Goal: Check status

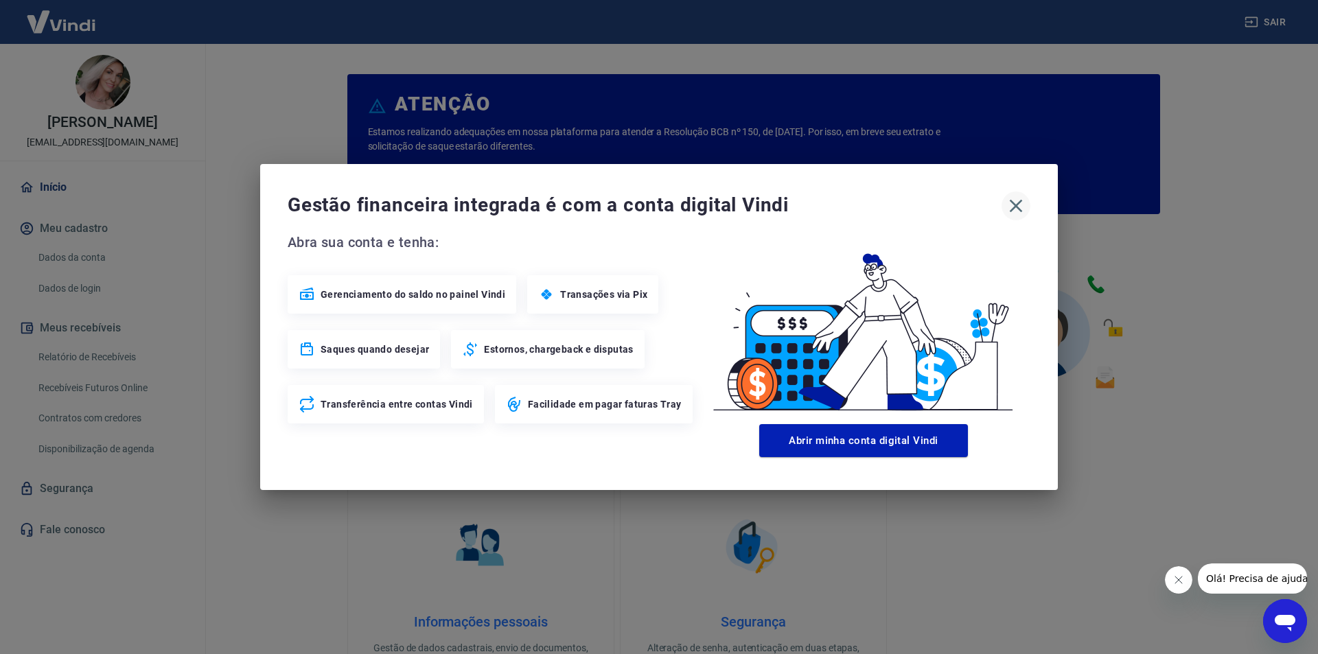
click at [1010, 202] on icon "button" at bounding box center [1016, 206] width 22 height 22
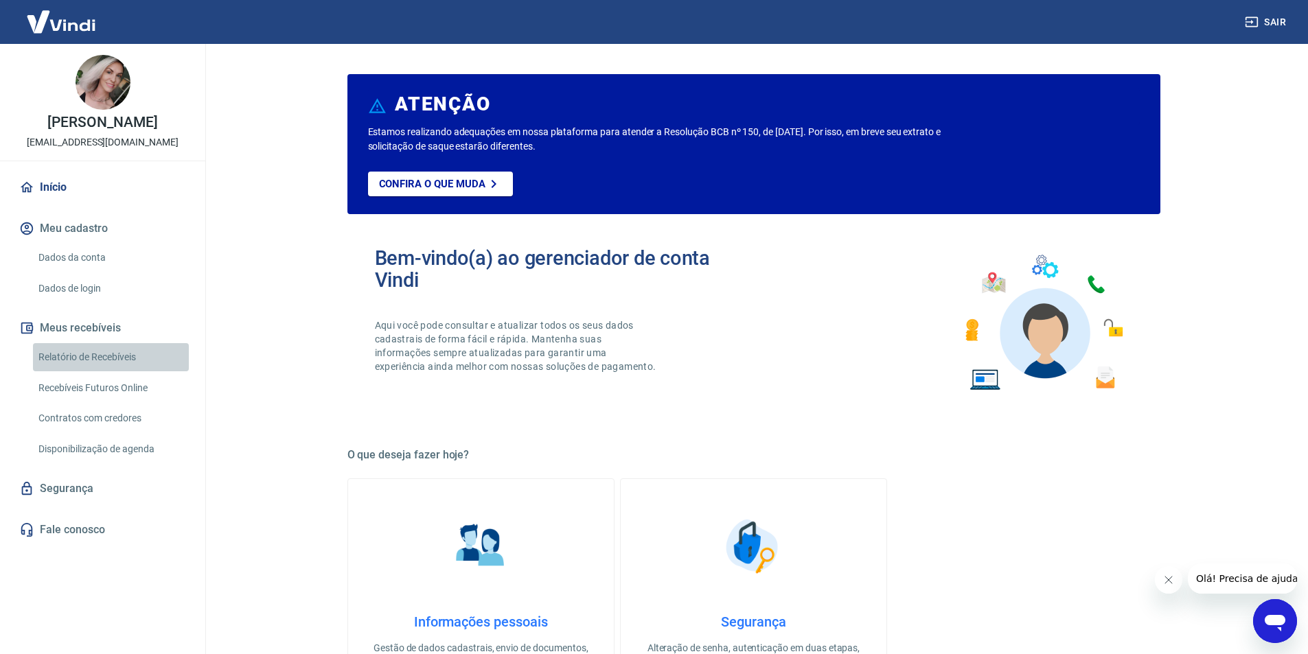
click at [103, 355] on link "Relatório de Recebíveis" at bounding box center [111, 357] width 156 height 28
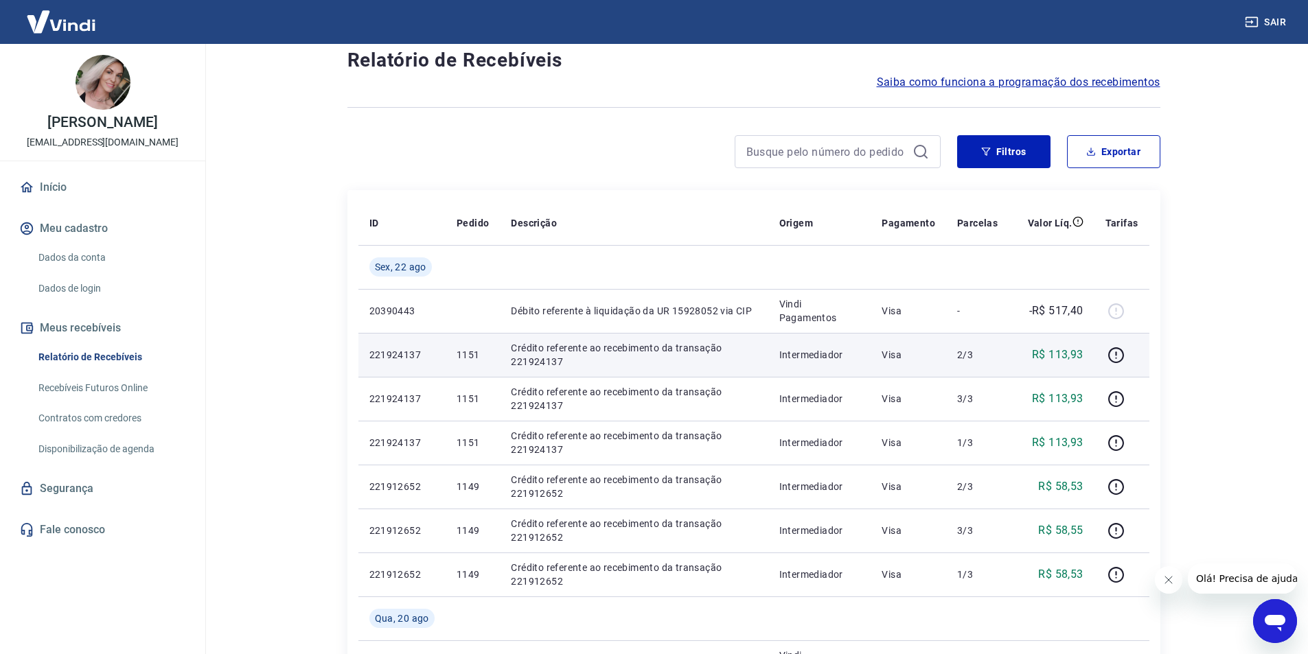
scroll to position [69, 0]
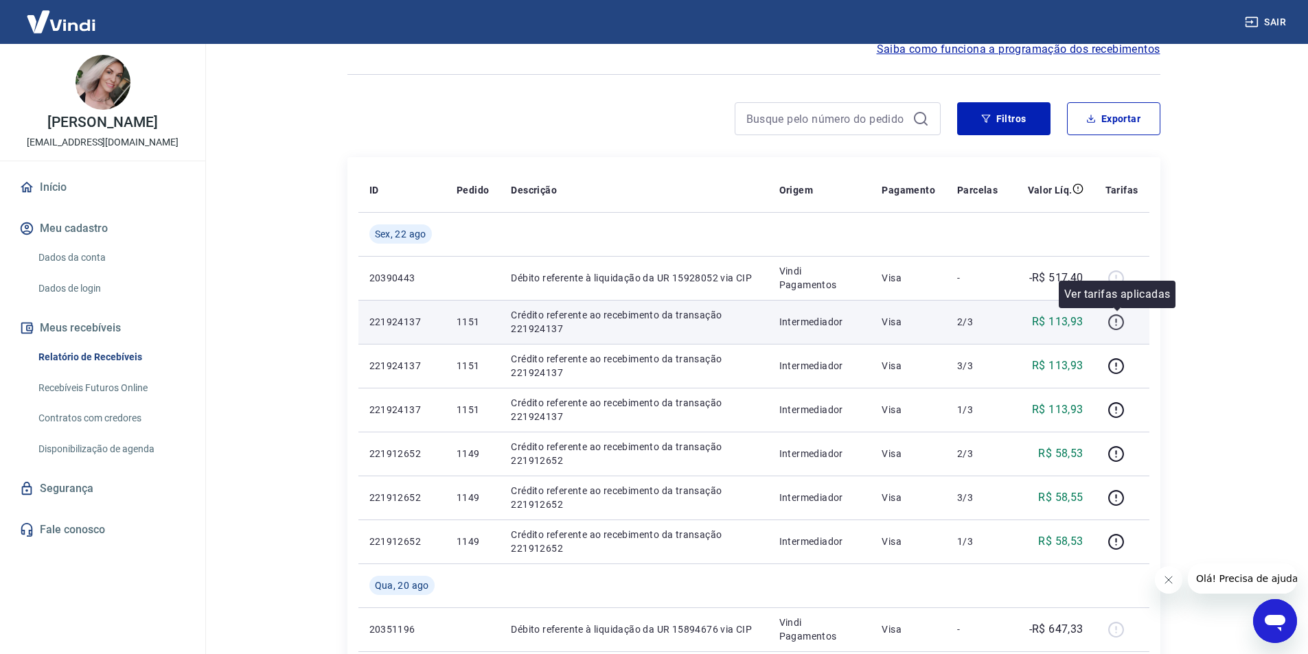
click at [1115, 324] on icon "button" at bounding box center [1116, 322] width 17 height 17
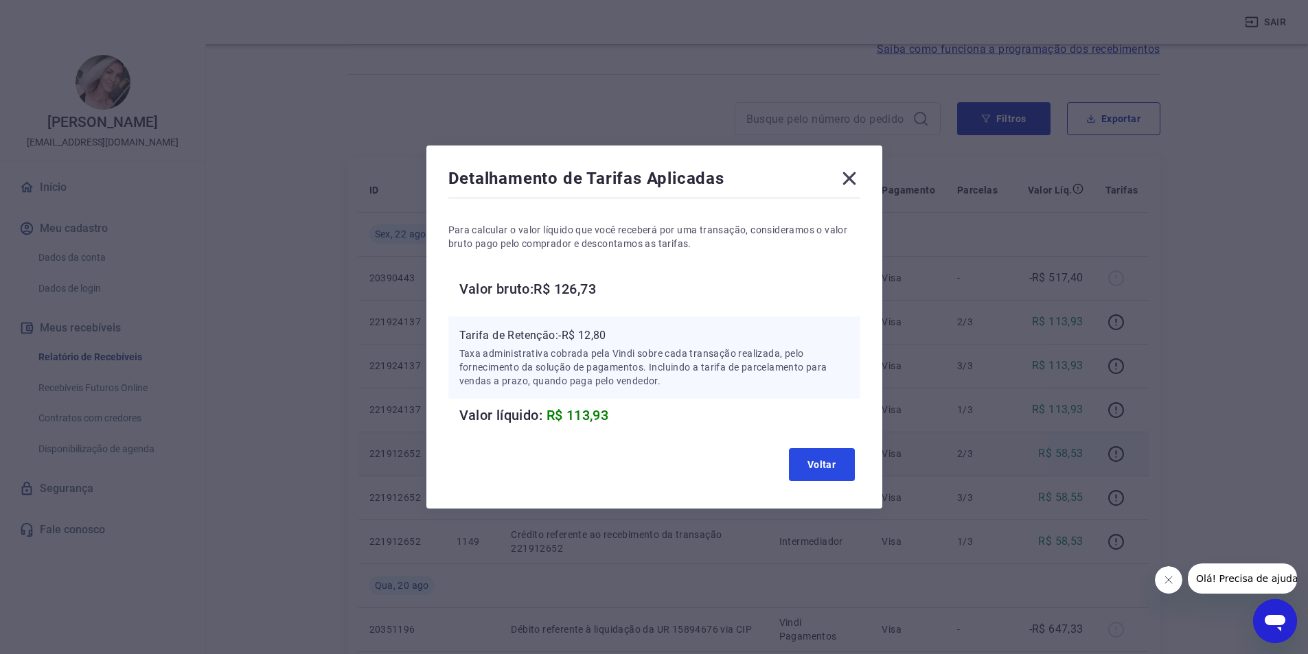
click at [825, 462] on button "Voltar" at bounding box center [822, 464] width 66 height 33
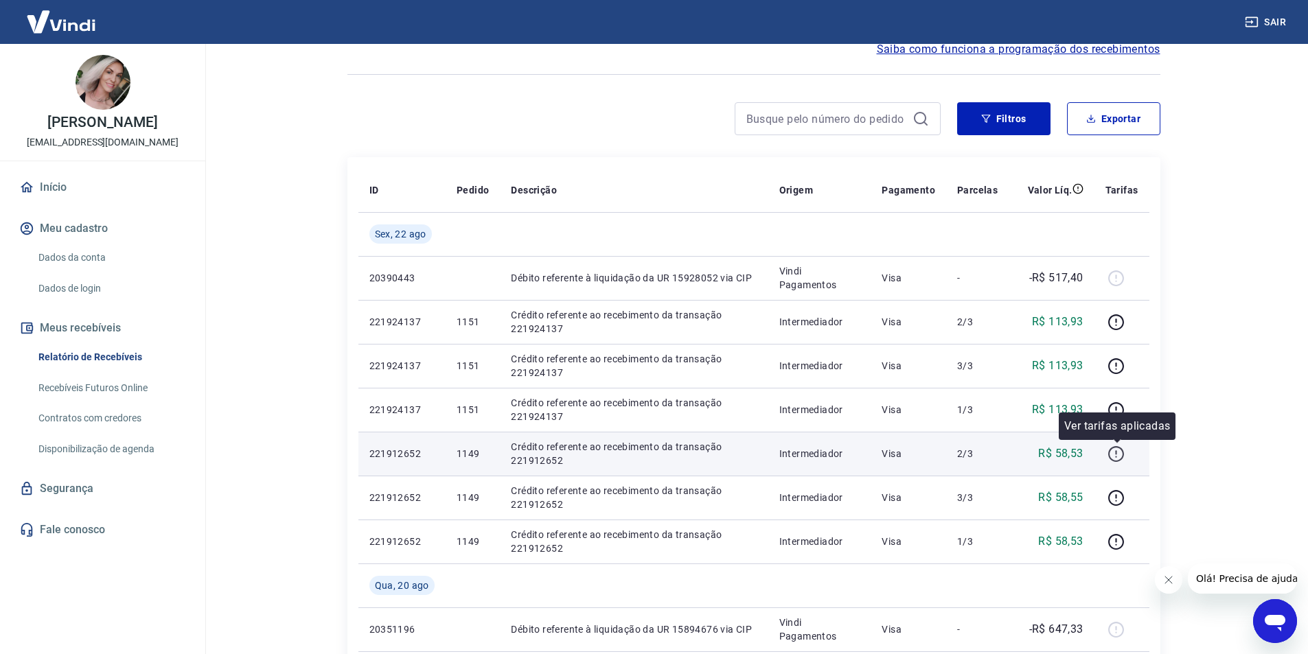
click at [1115, 449] on icon "button" at bounding box center [1116, 454] width 17 height 17
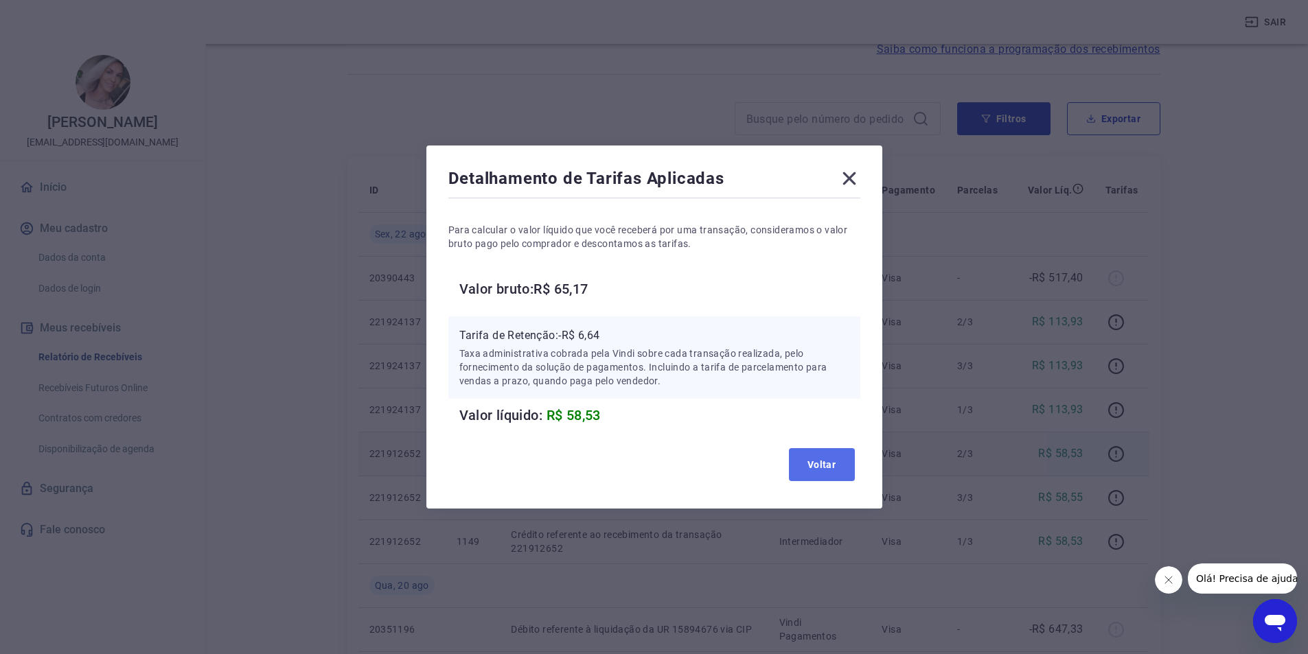
click at [830, 464] on button "Voltar" at bounding box center [822, 464] width 66 height 33
